Goal: Task Accomplishment & Management: Manage account settings

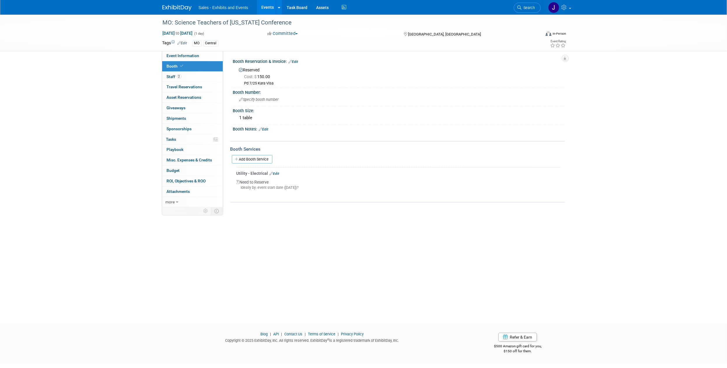
click at [180, 56] on span "Event Information" at bounding box center [183, 55] width 33 height 5
select select "Central"
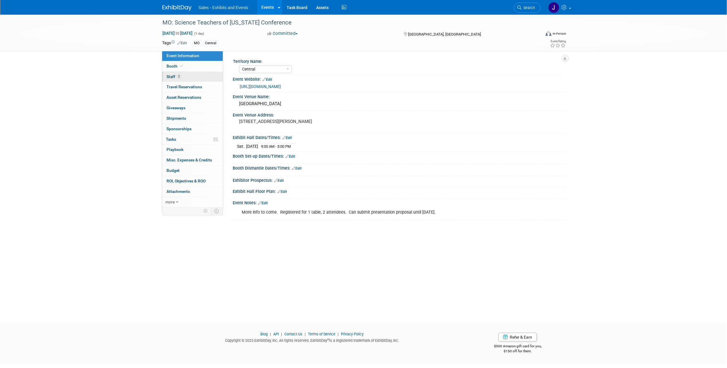
click at [173, 76] on span "Staff 2" at bounding box center [174, 76] width 15 height 5
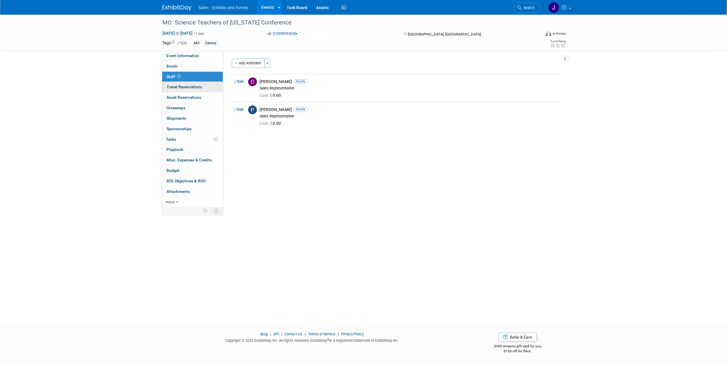
click at [179, 84] on link "0 Travel Reservations 0" at bounding box center [192, 87] width 61 height 10
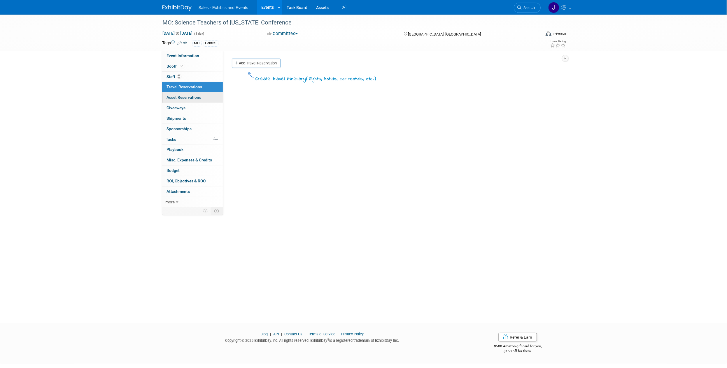
click at [178, 95] on link "0 Asset Reservations 0" at bounding box center [192, 97] width 61 height 10
click at [173, 53] on link "Event Information" at bounding box center [192, 56] width 61 height 10
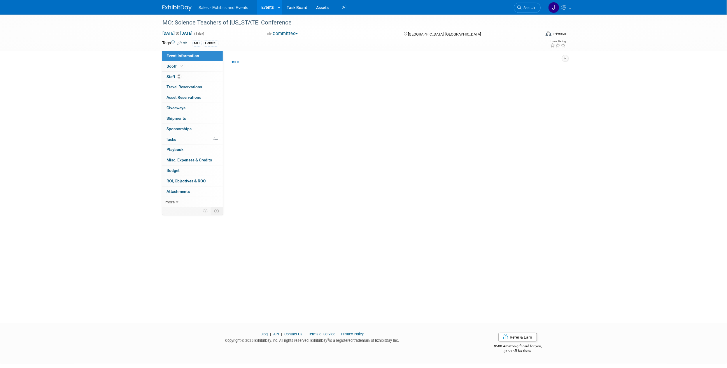
select select "Central"
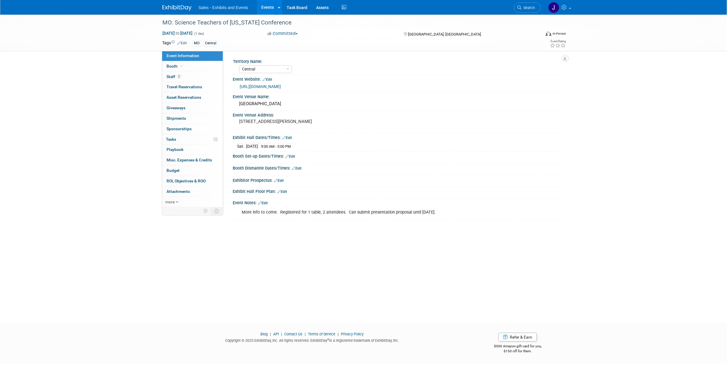
click at [164, 7] on img at bounding box center [176, 8] width 29 height 6
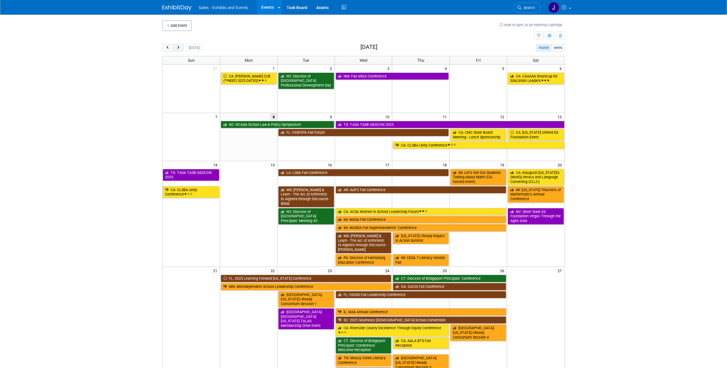
click at [177, 50] on button "next" at bounding box center [178, 48] width 11 height 8
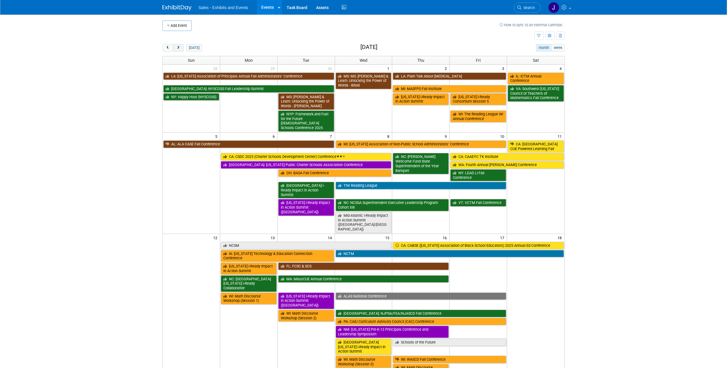
click at [178, 49] on span "next" at bounding box center [178, 48] width 4 height 4
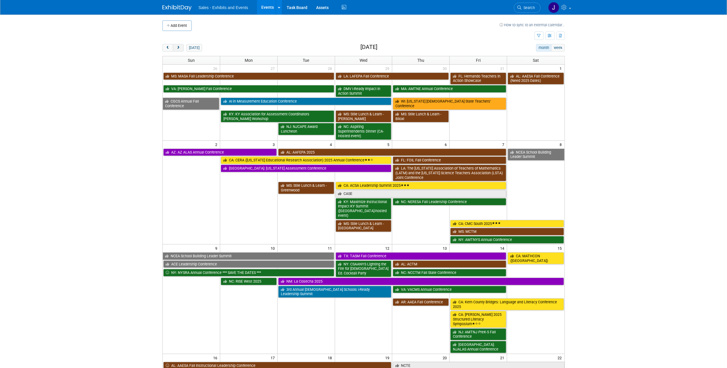
click at [178, 49] on span "next" at bounding box center [178, 48] width 4 height 4
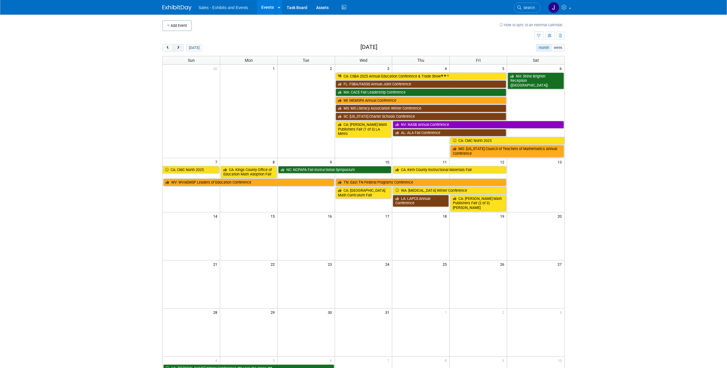
click at [178, 49] on span "next" at bounding box center [178, 48] width 4 height 4
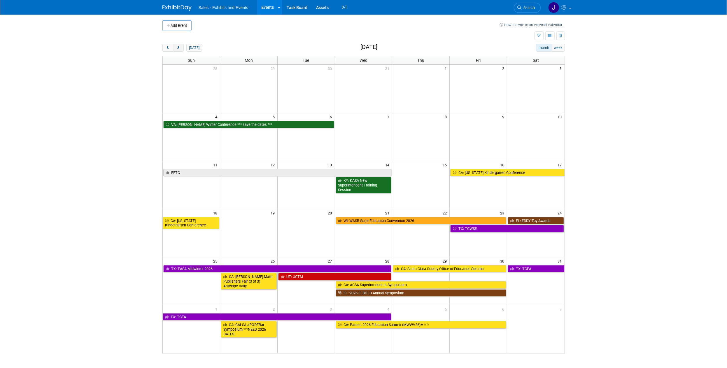
click at [178, 49] on span "next" at bounding box center [178, 48] width 4 height 4
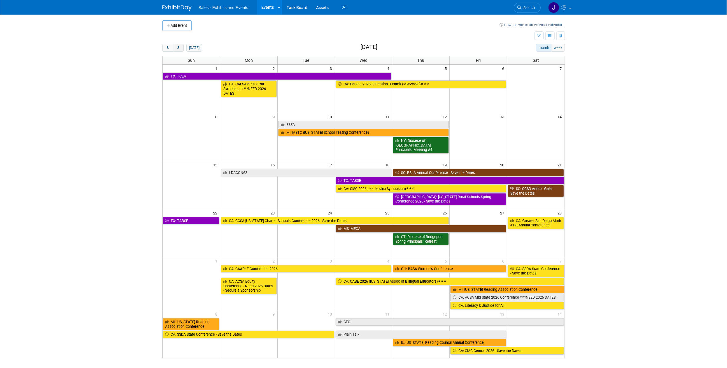
click at [178, 49] on span "next" at bounding box center [178, 48] width 4 height 4
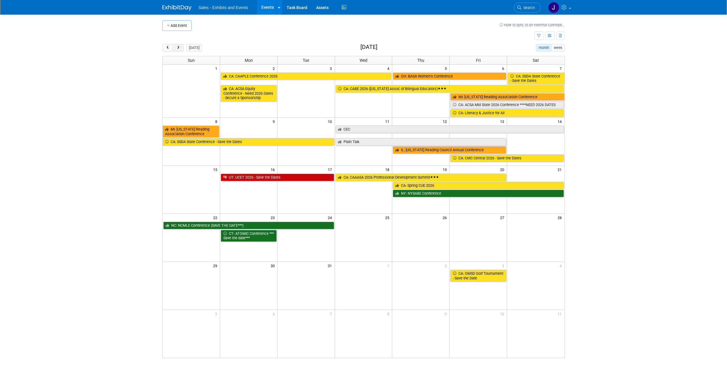
click at [178, 49] on span "next" at bounding box center [178, 48] width 4 height 4
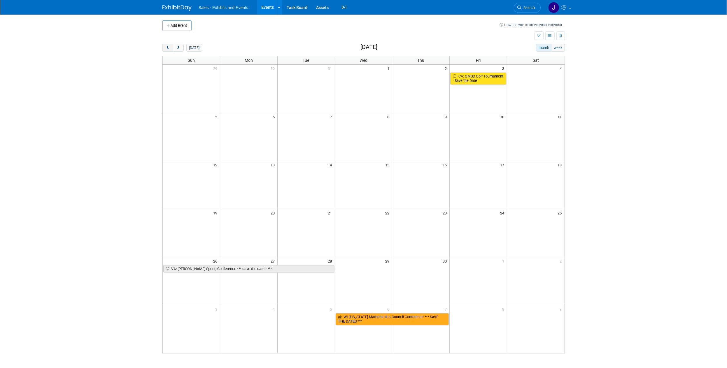
click at [169, 48] on span "prev" at bounding box center [168, 48] width 4 height 4
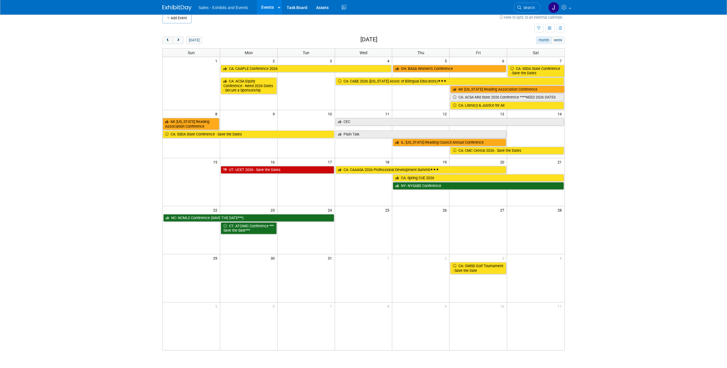
scroll to position [9, 0]
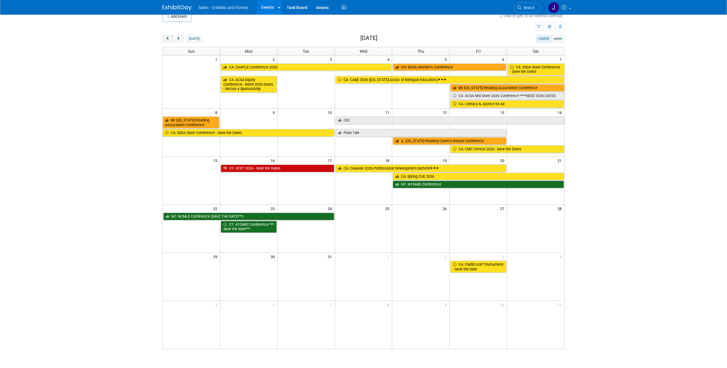
click at [164, 36] on button "prev" at bounding box center [167, 39] width 11 height 8
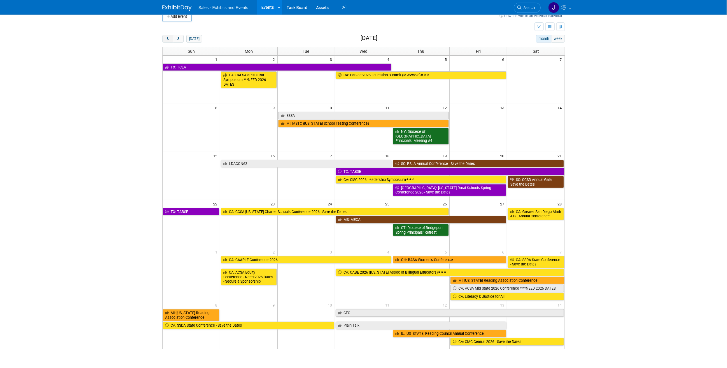
click at [164, 36] on button "prev" at bounding box center [167, 39] width 11 height 8
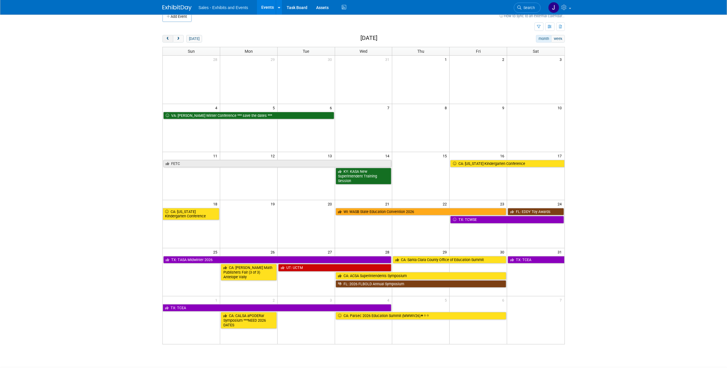
click at [164, 36] on button "prev" at bounding box center [167, 39] width 11 height 8
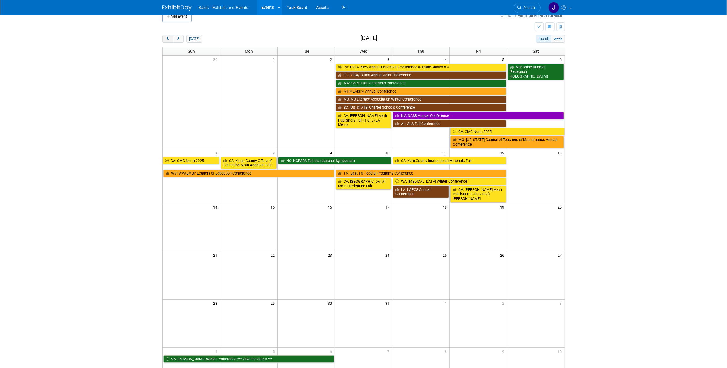
click at [164, 36] on button "prev" at bounding box center [167, 39] width 11 height 8
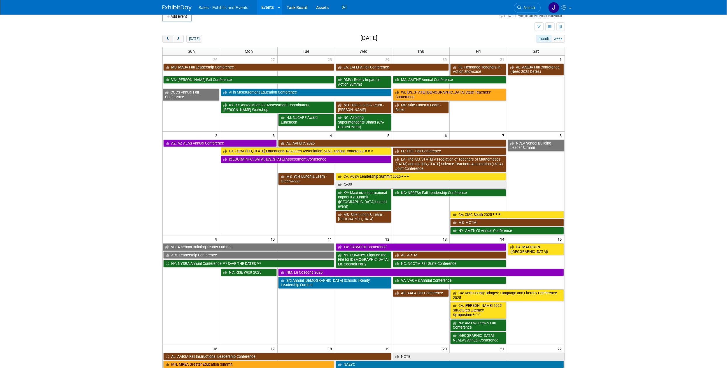
click at [164, 36] on button "prev" at bounding box center [167, 39] width 11 height 8
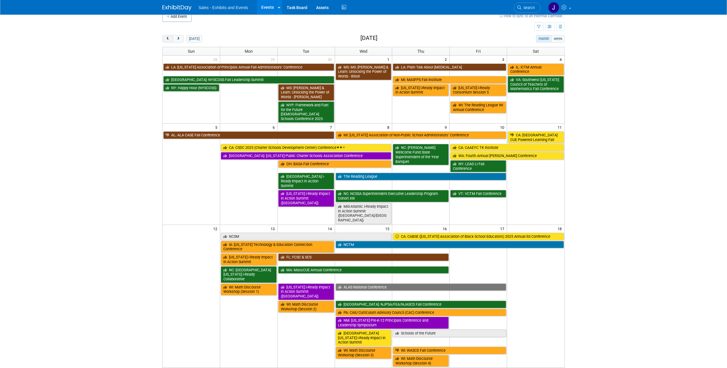
click at [166, 39] on span "prev" at bounding box center [168, 39] width 4 height 4
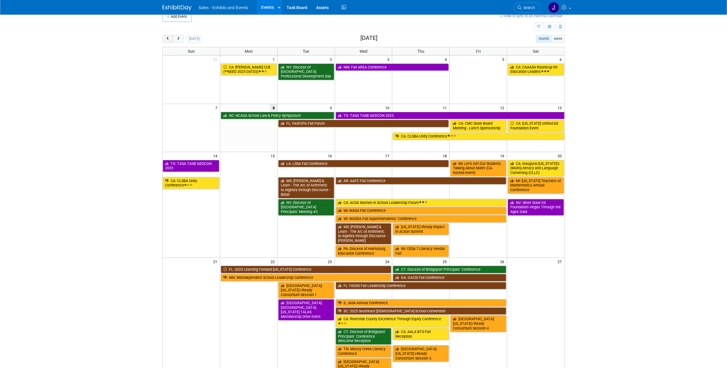
click at [166, 39] on span "prev" at bounding box center [168, 39] width 4 height 4
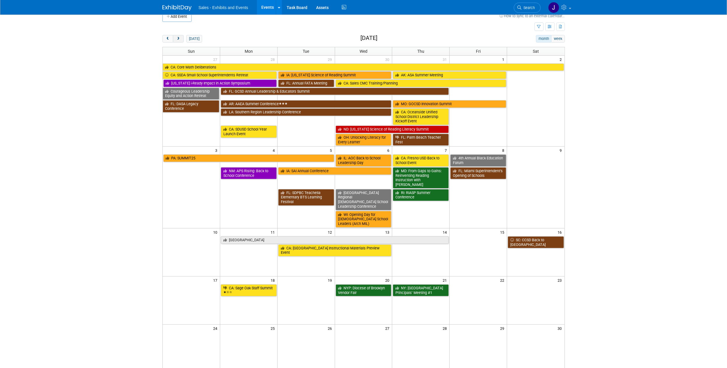
click at [176, 39] on button "next" at bounding box center [178, 39] width 11 height 8
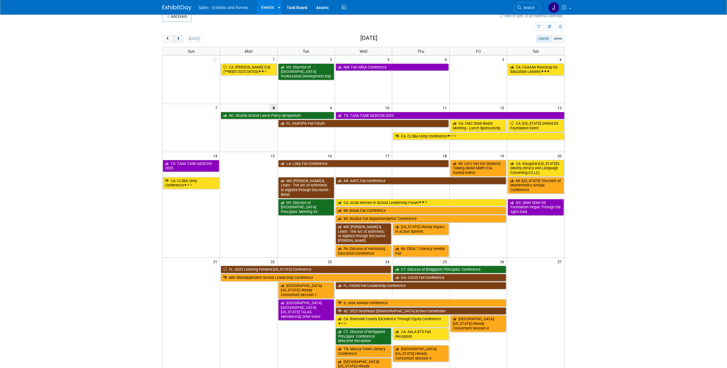
click at [176, 39] on button "next" at bounding box center [178, 39] width 11 height 8
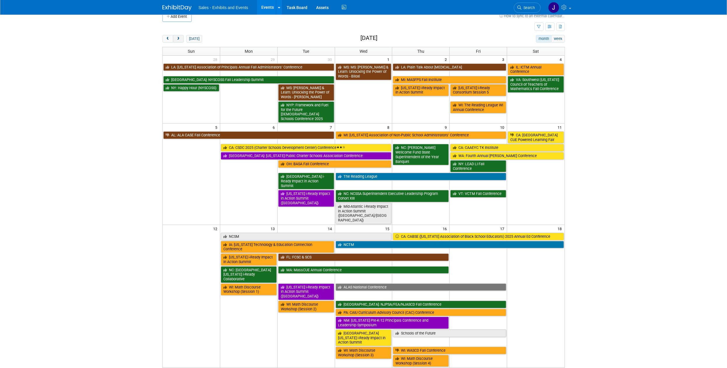
click at [176, 39] on button "next" at bounding box center [178, 39] width 11 height 8
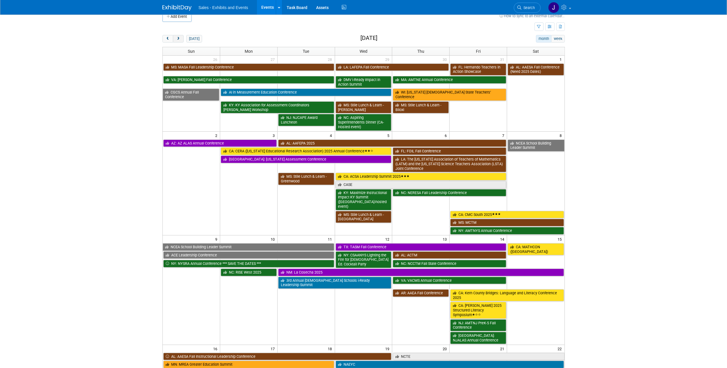
click at [176, 39] on button "next" at bounding box center [178, 39] width 11 height 8
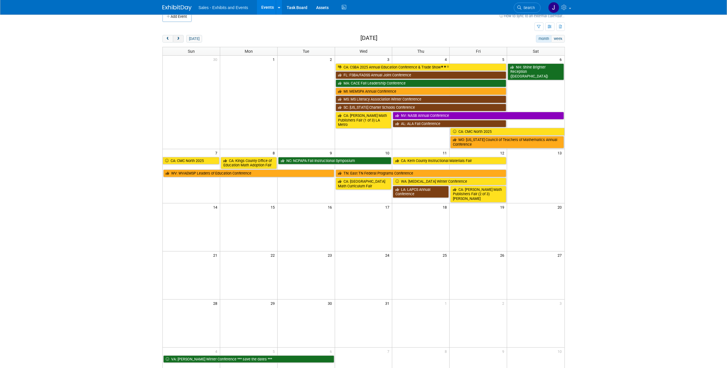
click at [176, 39] on button "next" at bounding box center [178, 39] width 11 height 8
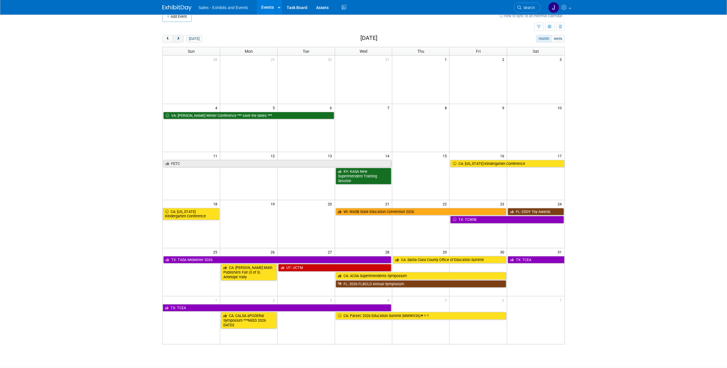
click at [176, 39] on button "next" at bounding box center [178, 39] width 11 height 8
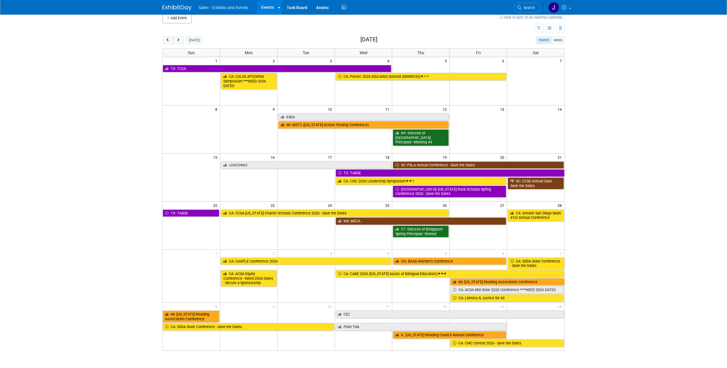
scroll to position [0, 0]
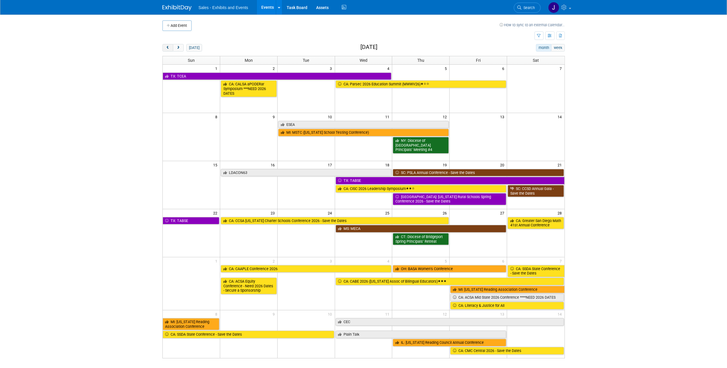
click at [166, 48] on span "prev" at bounding box center [168, 48] width 4 height 4
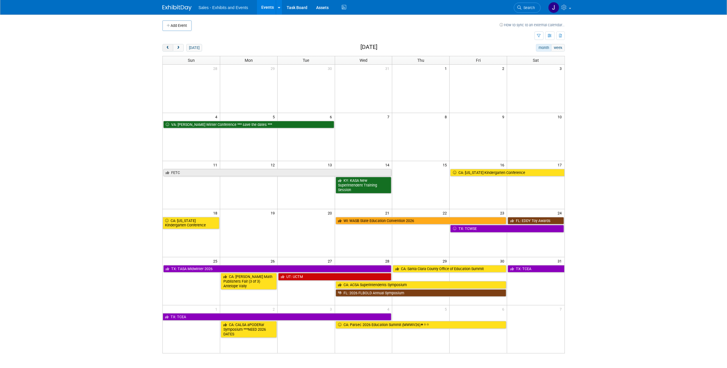
click at [166, 48] on span "prev" at bounding box center [168, 48] width 4 height 4
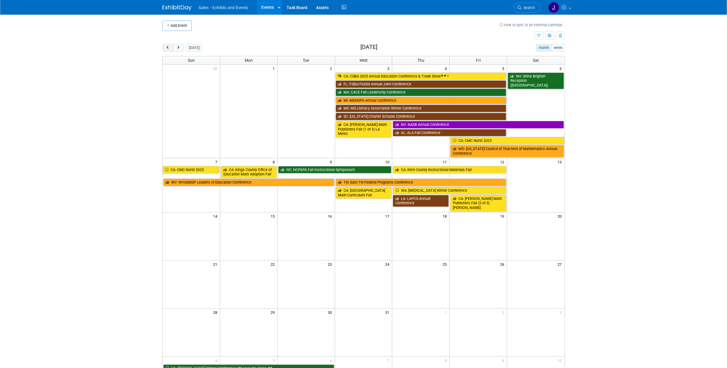
click at [166, 48] on span "prev" at bounding box center [168, 48] width 4 height 4
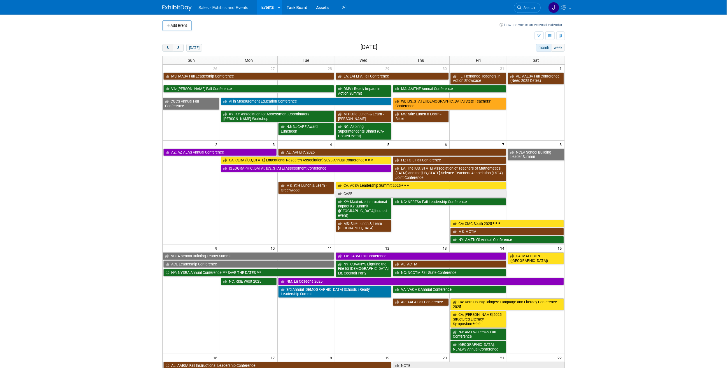
click at [166, 48] on span "prev" at bounding box center [168, 48] width 4 height 4
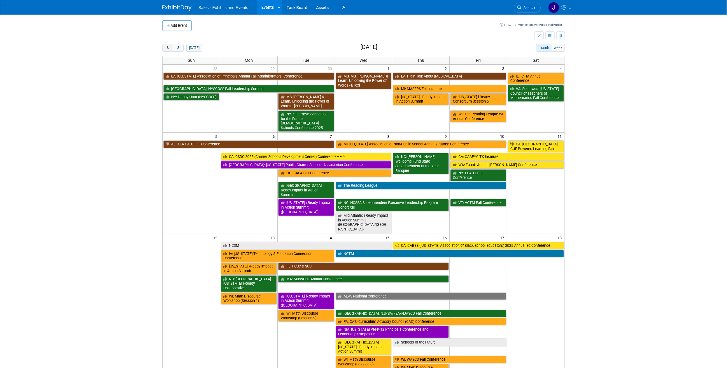
click at [166, 48] on span "prev" at bounding box center [168, 48] width 4 height 4
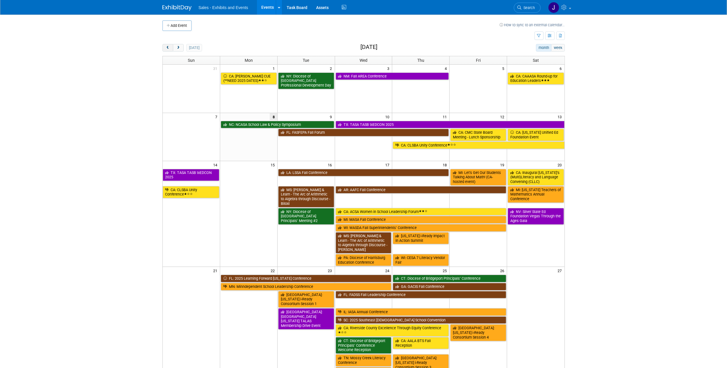
click at [166, 48] on span "prev" at bounding box center [168, 48] width 4 height 4
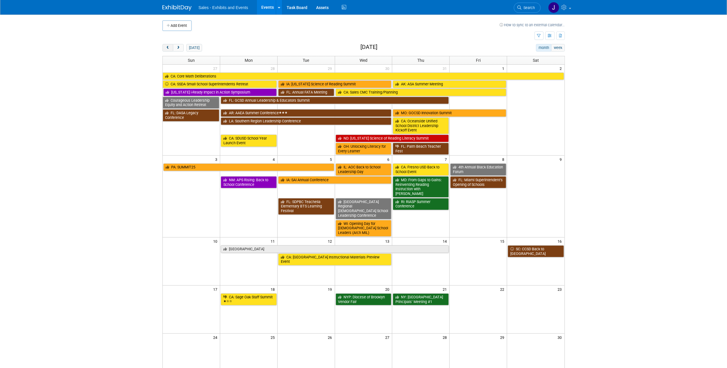
click at [166, 48] on span "prev" at bounding box center [168, 48] width 4 height 4
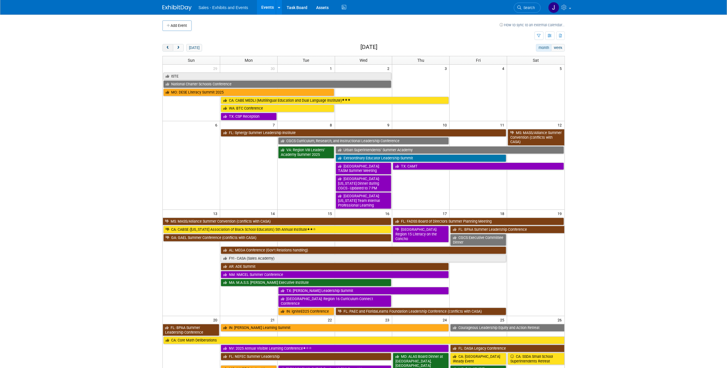
click at [166, 48] on span "prev" at bounding box center [168, 48] width 4 height 4
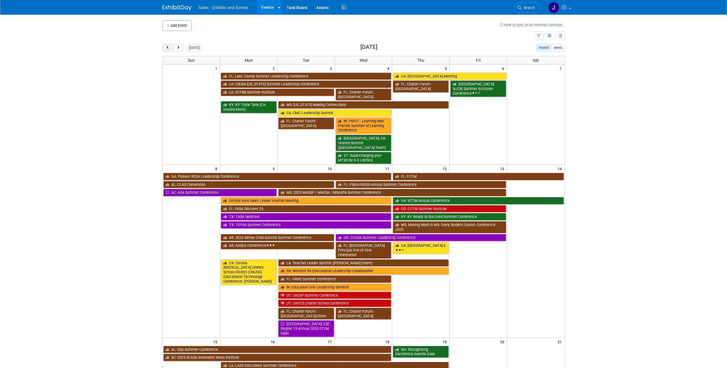
click at [166, 48] on span "prev" at bounding box center [168, 48] width 4 height 4
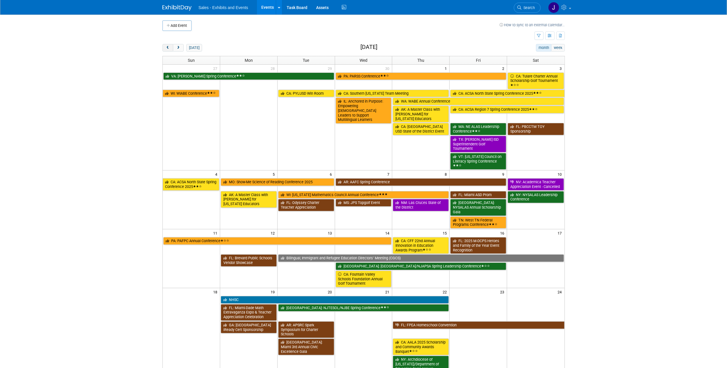
click at [166, 48] on span "prev" at bounding box center [168, 48] width 4 height 4
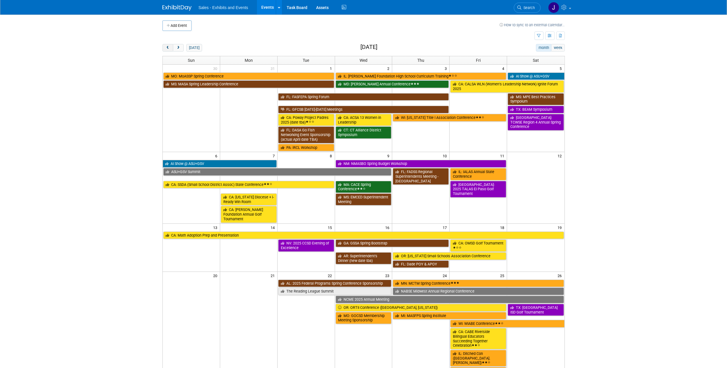
click at [166, 48] on span "prev" at bounding box center [168, 48] width 4 height 4
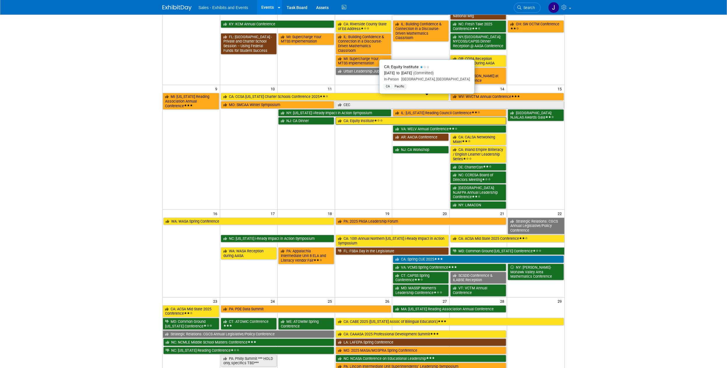
scroll to position [302, 0]
